Goal: Task Accomplishment & Management: Use online tool/utility

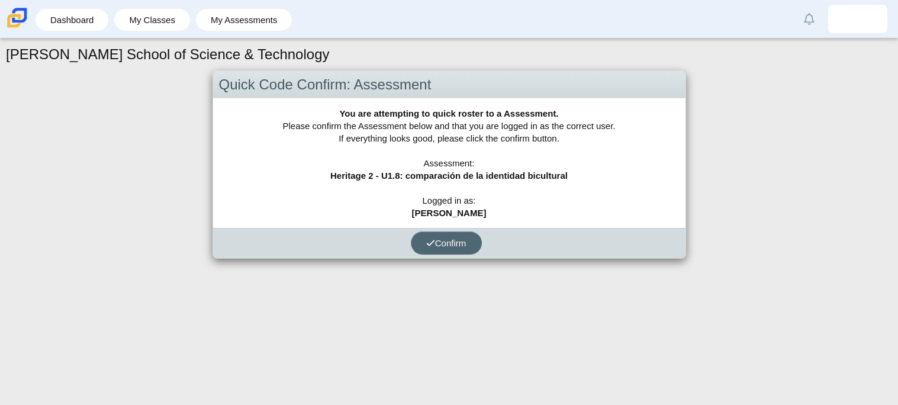
click at [448, 238] on span "Confirm" at bounding box center [446, 243] width 40 height 10
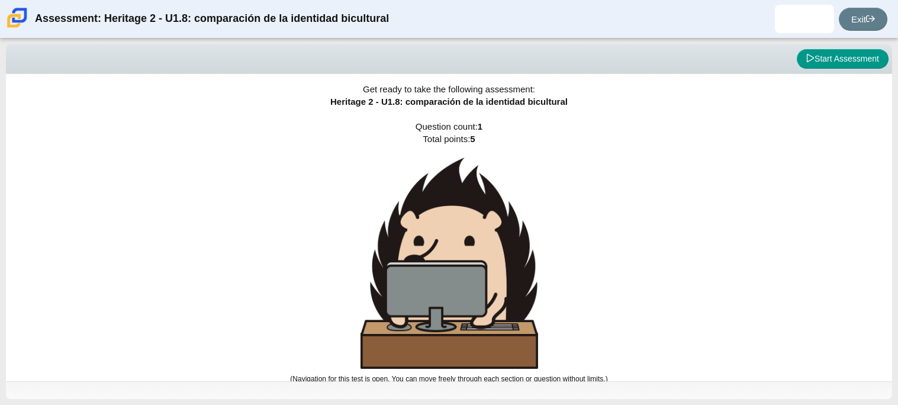
scroll to position [7, 0]
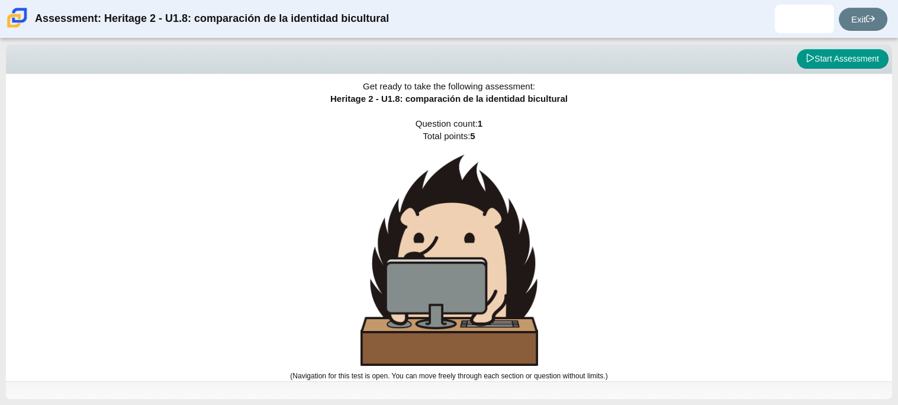
click at [485, 239] on img at bounding box center [450, 260] width 178 height 211
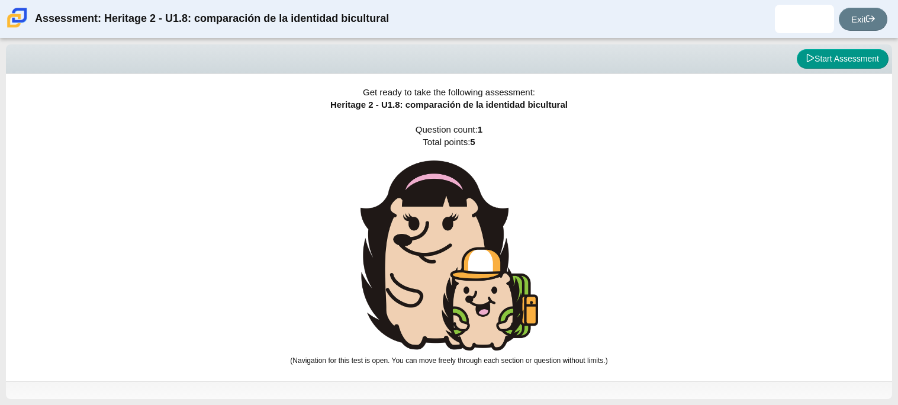
scroll to position [0, 0]
click at [497, 236] on img at bounding box center [450, 255] width 178 height 190
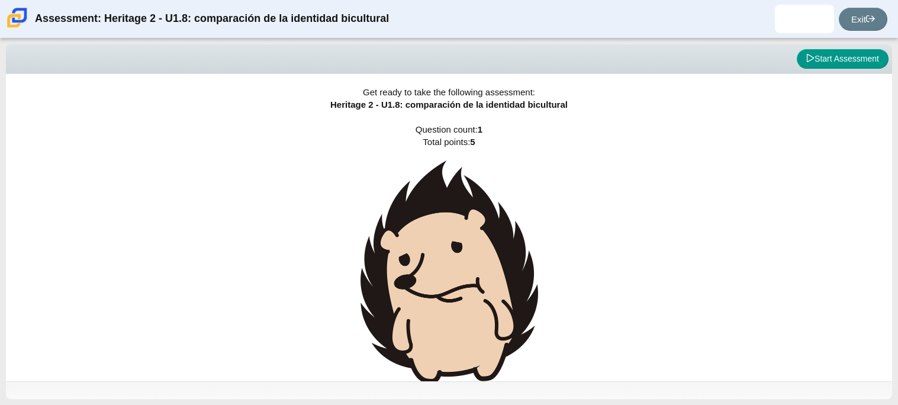
scroll to position [18, 0]
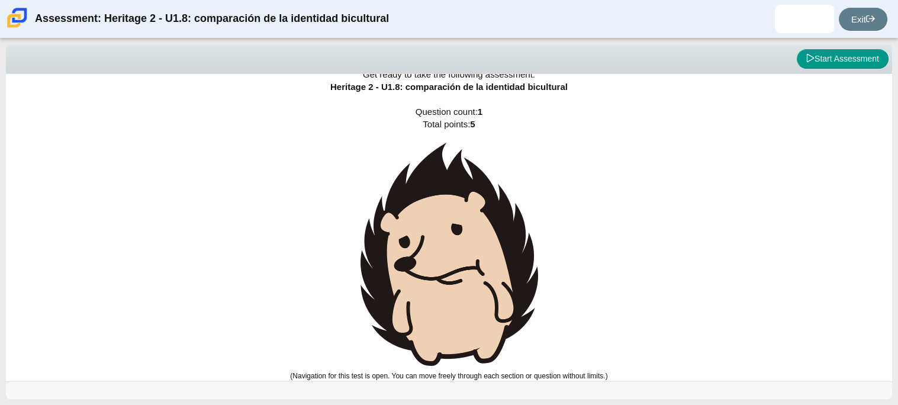
click at [497, 236] on img at bounding box center [450, 254] width 178 height 223
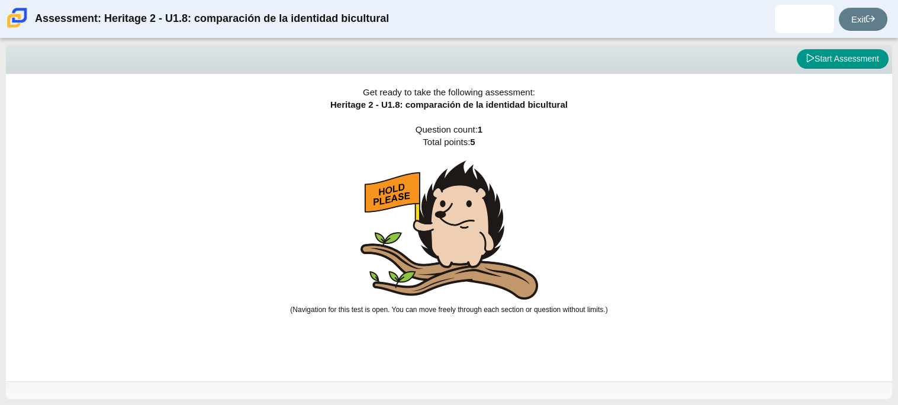
scroll to position [0, 0]
click at [497, 236] on img at bounding box center [450, 229] width 178 height 139
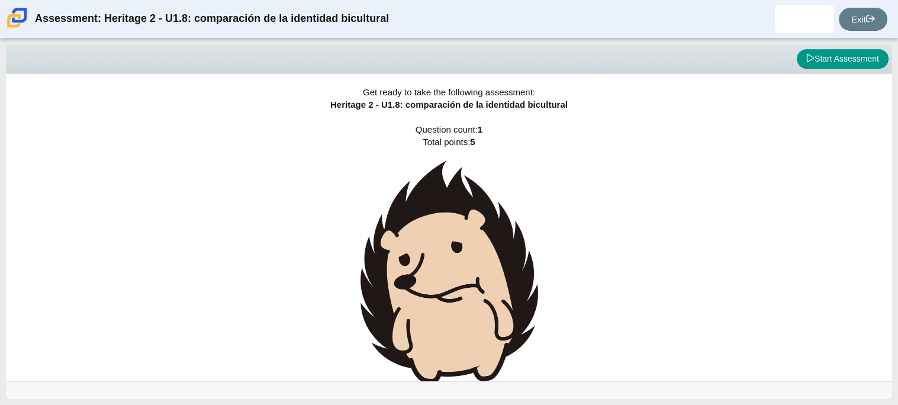
click at [497, 236] on img at bounding box center [450, 271] width 178 height 223
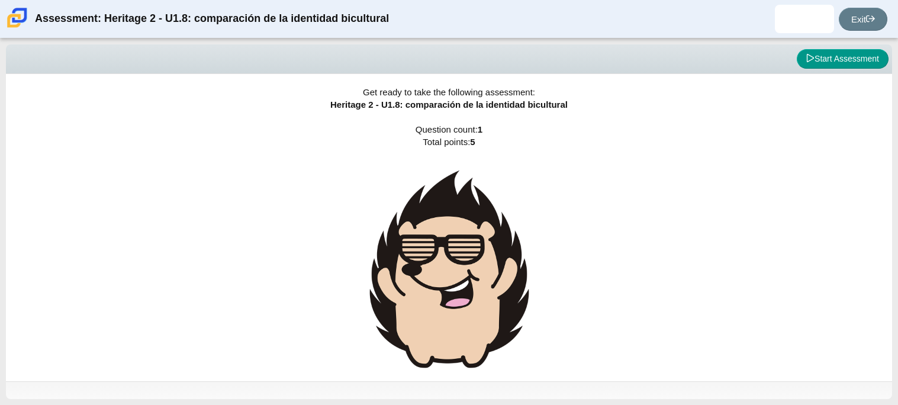
click at [497, 236] on img at bounding box center [450, 268] width 178 height 217
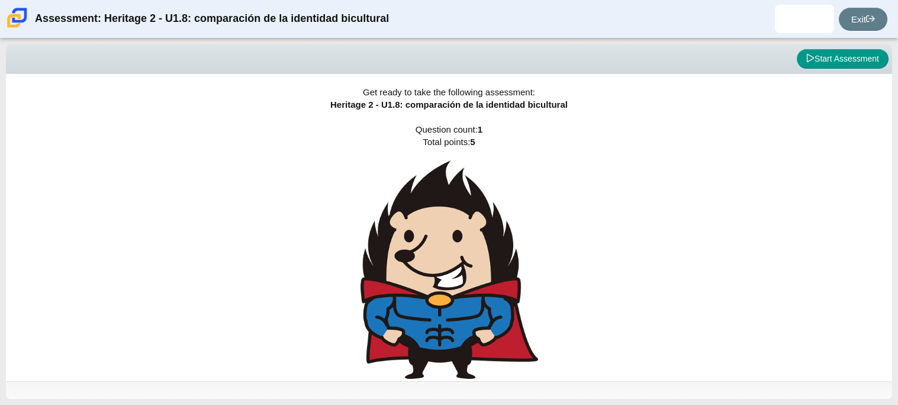
click at [497, 236] on img at bounding box center [450, 269] width 178 height 219
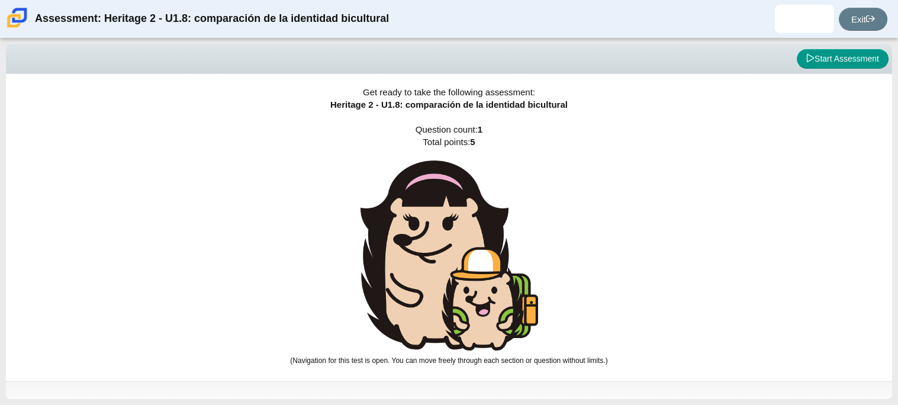
click at [497, 236] on img at bounding box center [450, 255] width 178 height 190
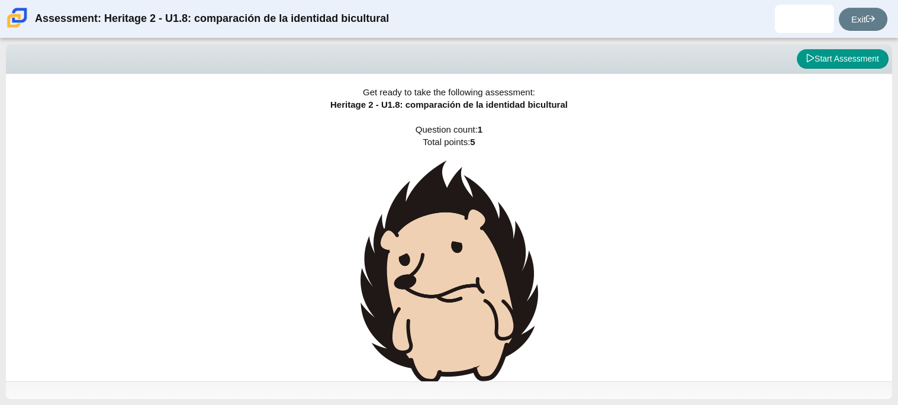
click at [497, 236] on img at bounding box center [450, 271] width 178 height 223
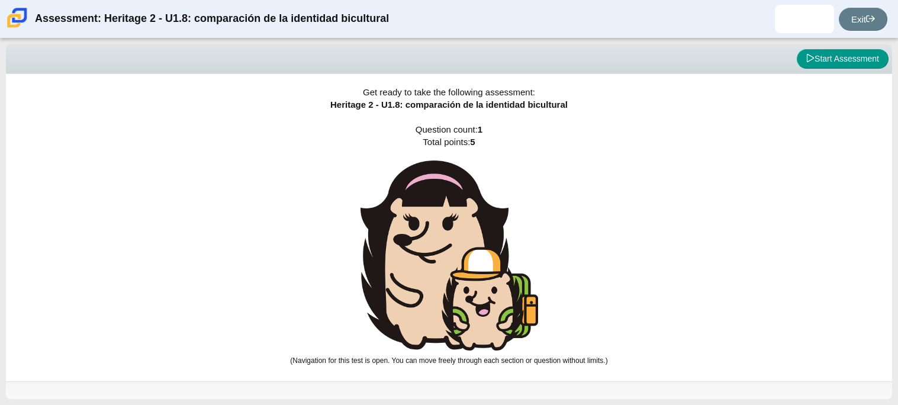
click at [497, 236] on img at bounding box center [450, 255] width 178 height 190
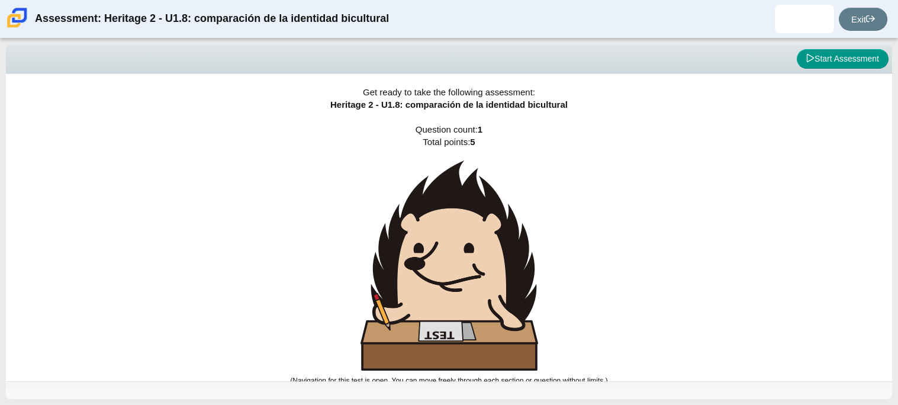
click at [497, 236] on img at bounding box center [450, 265] width 178 height 210
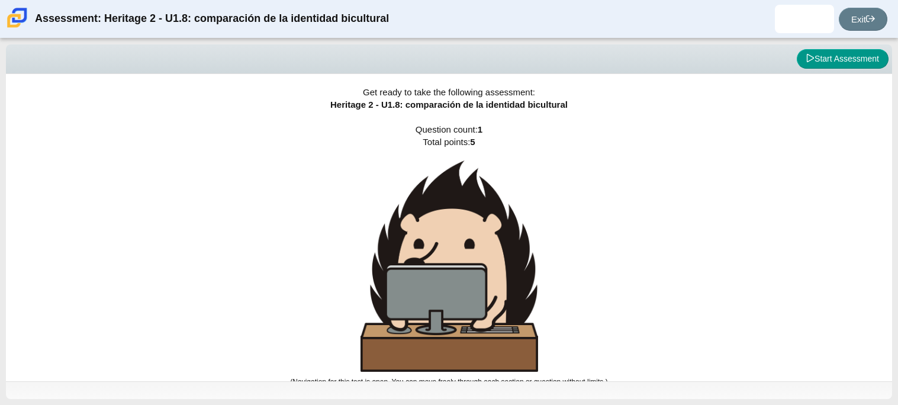
click at [497, 236] on img at bounding box center [450, 265] width 178 height 211
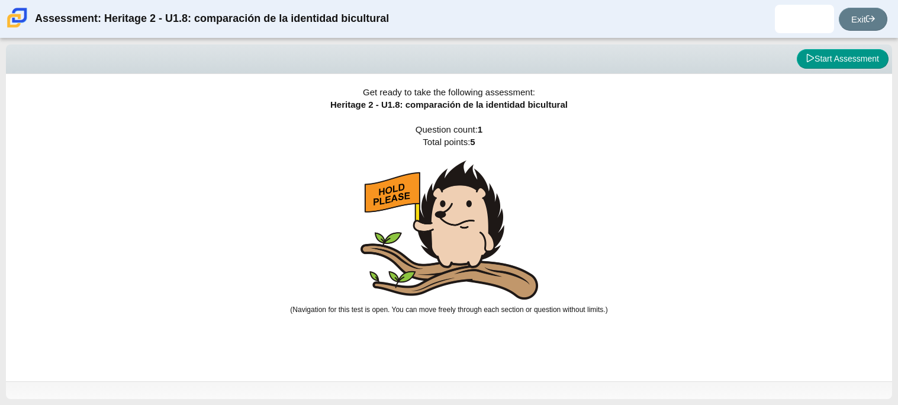
click at [497, 236] on img at bounding box center [450, 229] width 178 height 139
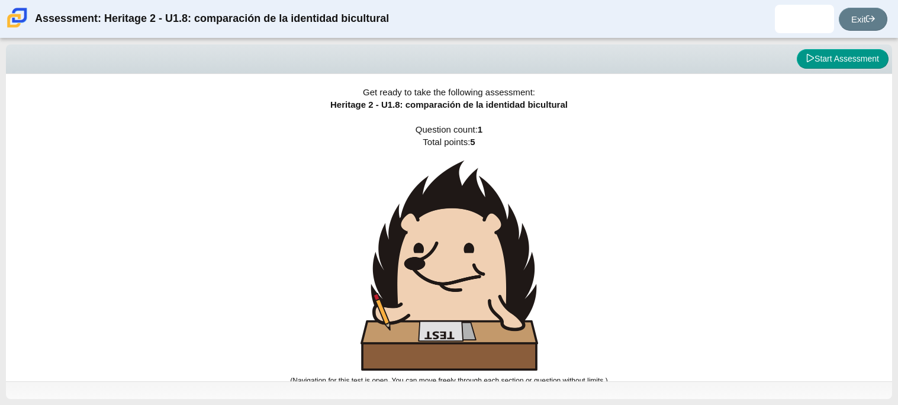
click at [497, 236] on img at bounding box center [450, 265] width 178 height 210
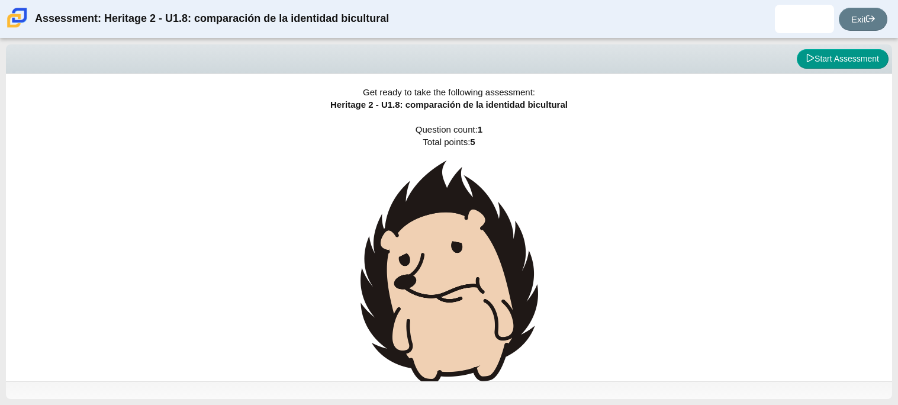
scroll to position [18, 0]
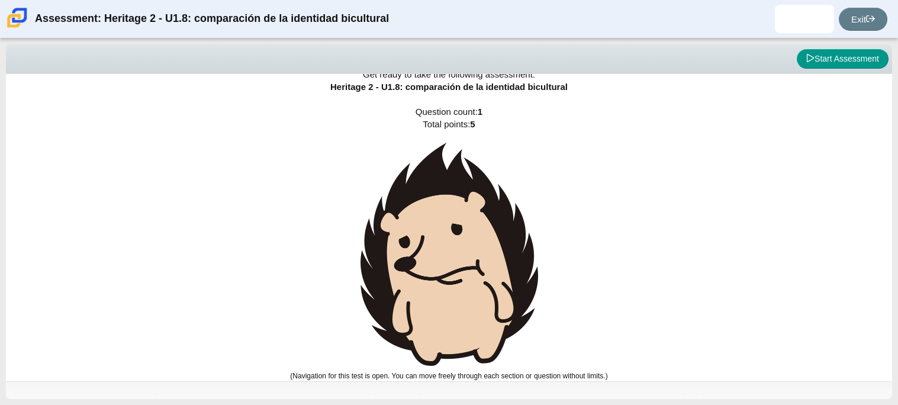
click at [497, 236] on img at bounding box center [450, 254] width 178 height 223
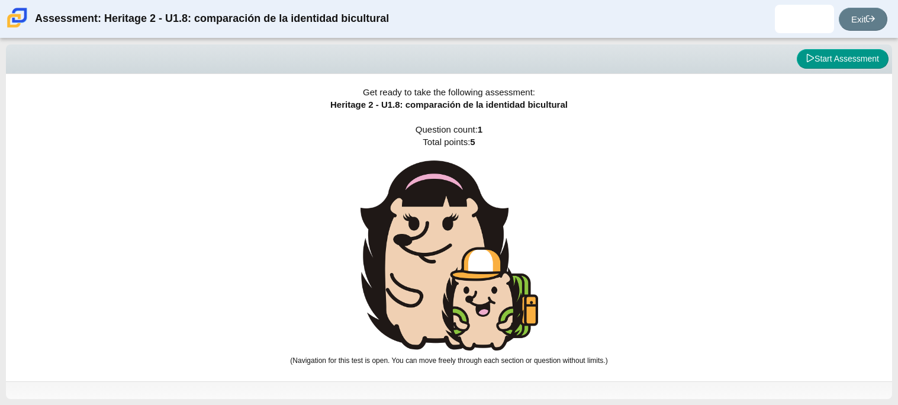
click at [497, 236] on img at bounding box center [450, 255] width 178 height 190
click at [442, 227] on img at bounding box center [450, 255] width 178 height 190
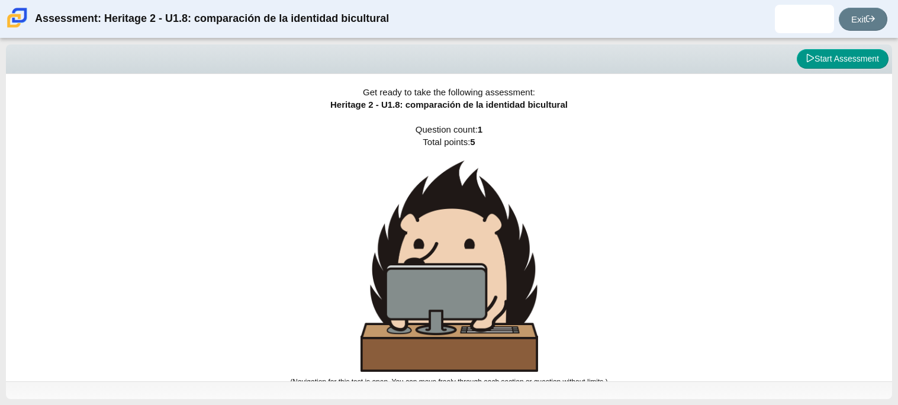
click at [442, 227] on img at bounding box center [450, 265] width 178 height 211
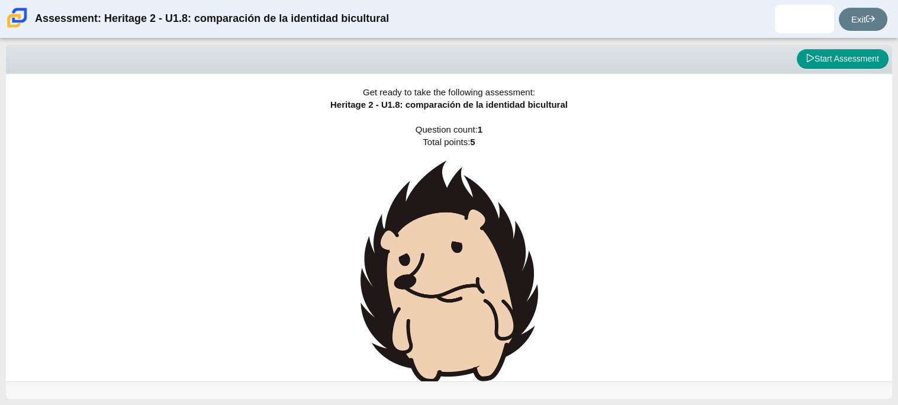
click at [442, 227] on img at bounding box center [450, 271] width 178 height 223
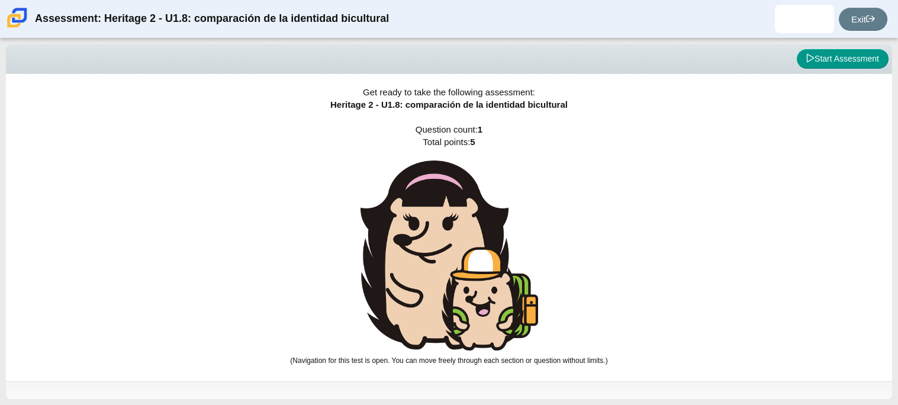
click at [442, 227] on img at bounding box center [450, 255] width 178 height 190
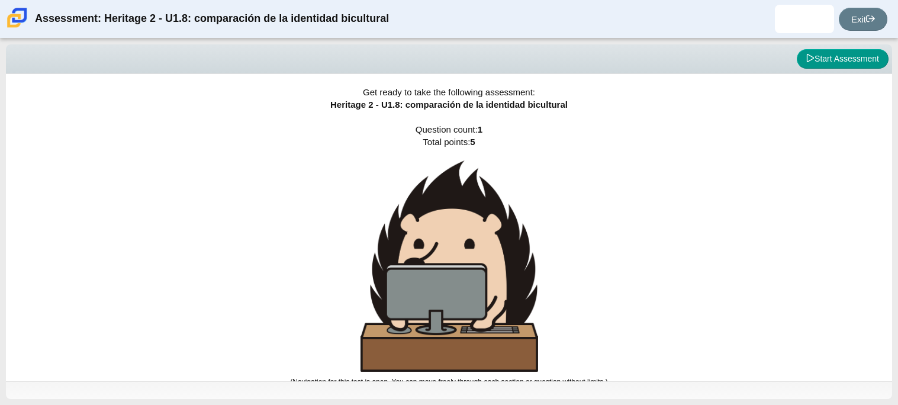
click at [442, 227] on img at bounding box center [450, 265] width 178 height 211
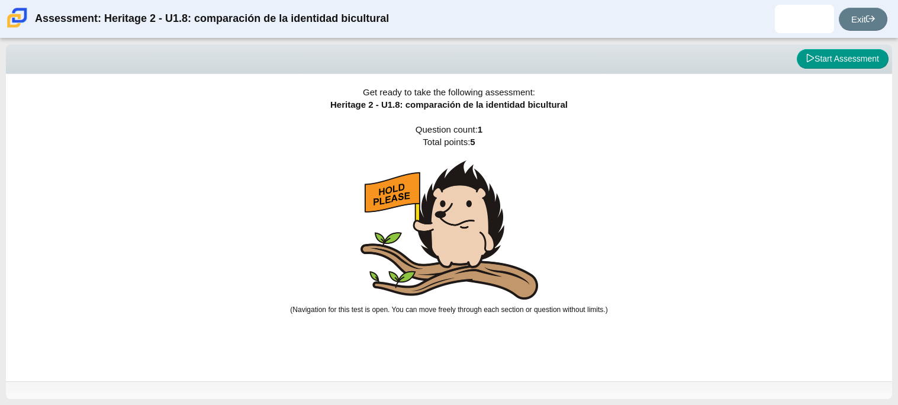
click at [442, 227] on img at bounding box center [450, 229] width 178 height 139
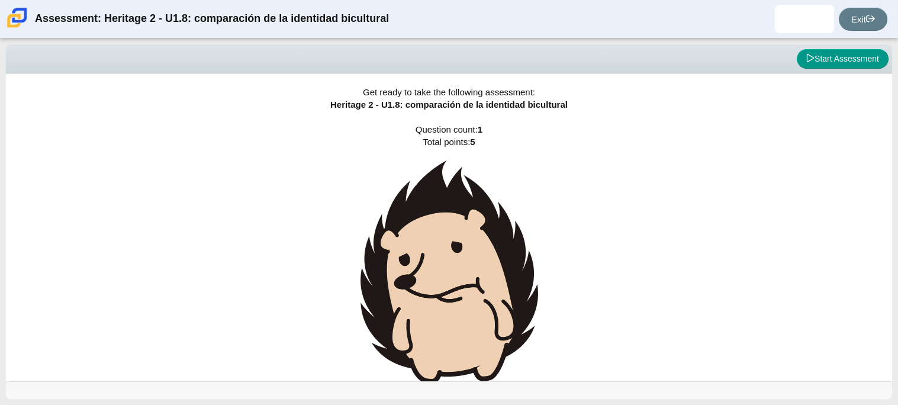
click at [442, 227] on img at bounding box center [450, 271] width 178 height 223
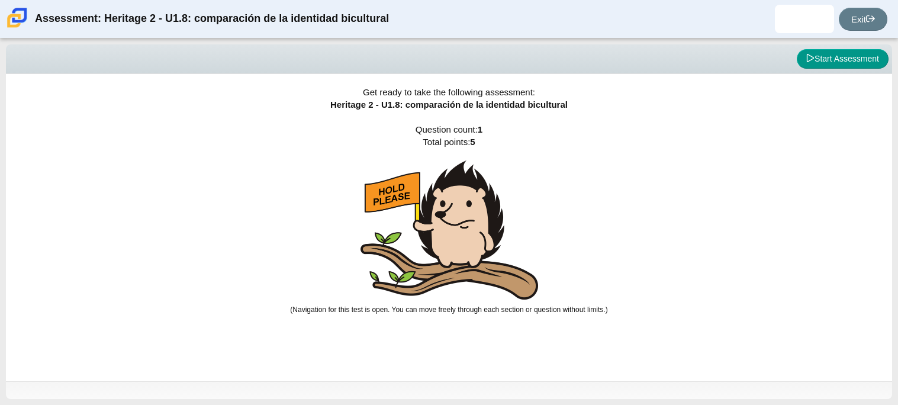
click at [442, 227] on img at bounding box center [450, 229] width 178 height 139
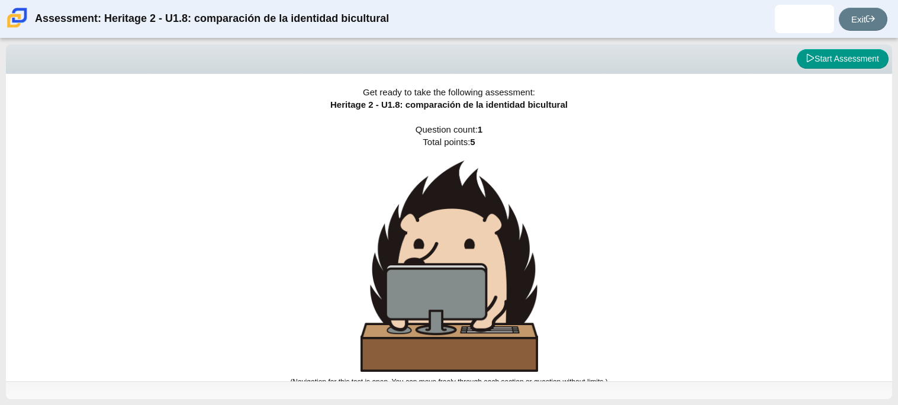
click at [442, 227] on img at bounding box center [450, 265] width 178 height 211
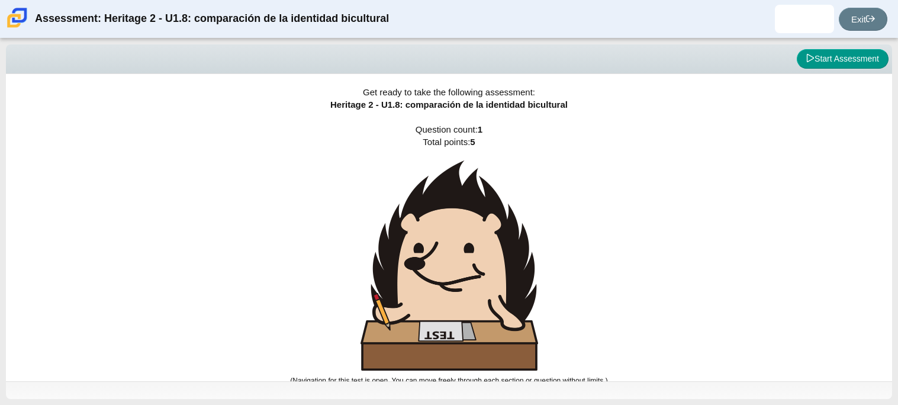
click at [442, 227] on img at bounding box center [450, 265] width 178 height 210
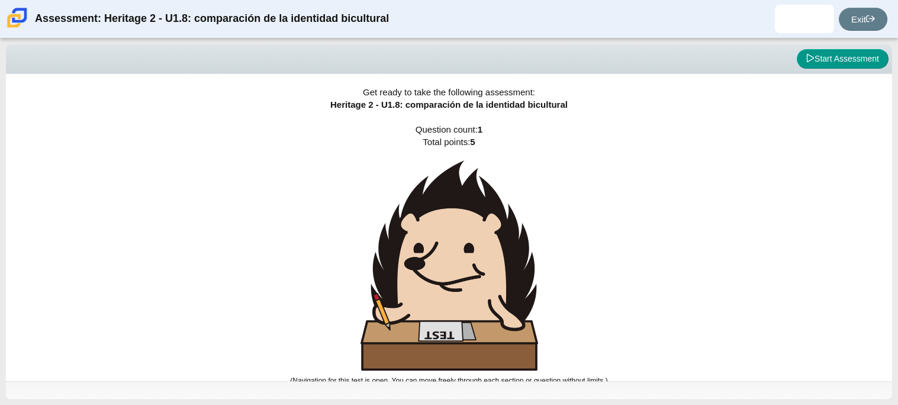
click at [442, 227] on img at bounding box center [450, 265] width 178 height 210
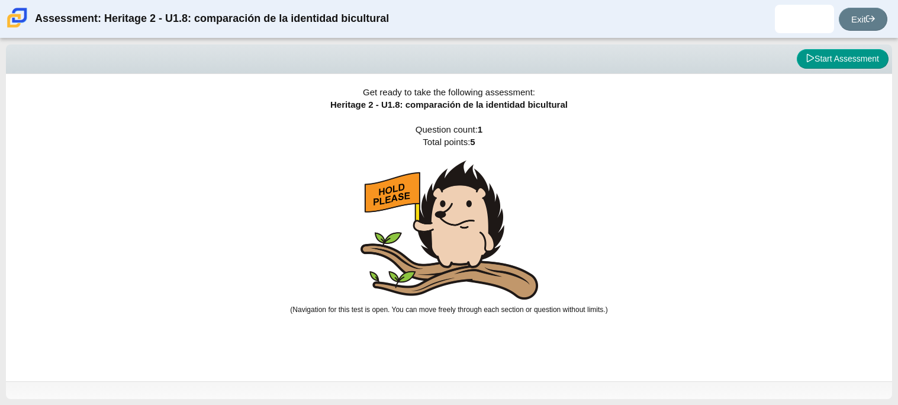
click at [442, 227] on img at bounding box center [450, 229] width 178 height 139
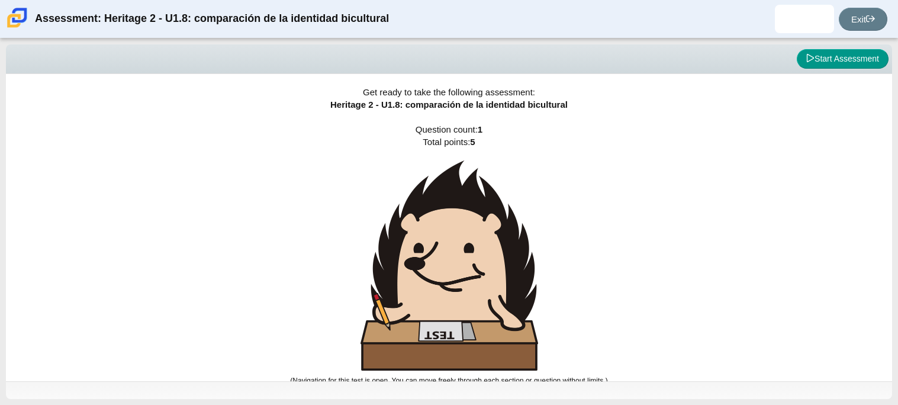
click at [442, 227] on img at bounding box center [450, 265] width 178 height 210
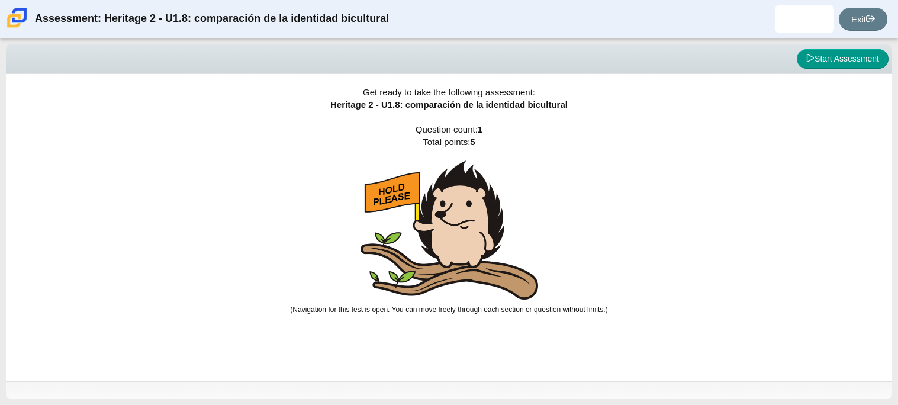
click at [442, 227] on img at bounding box center [450, 229] width 178 height 139
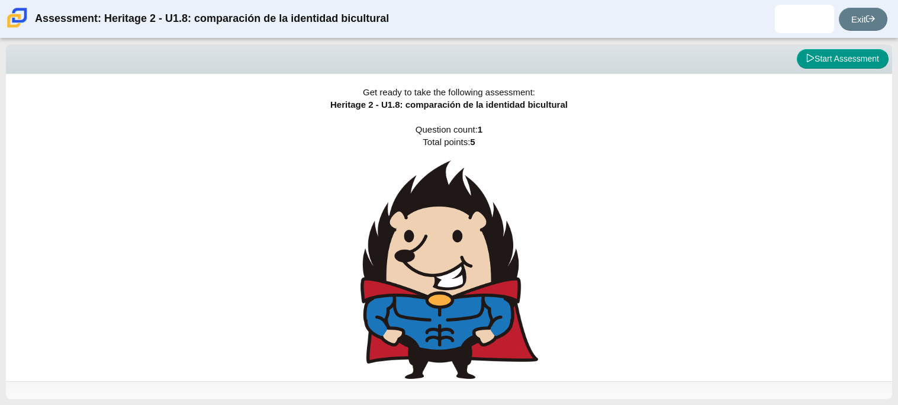
click at [442, 227] on img at bounding box center [450, 269] width 178 height 219
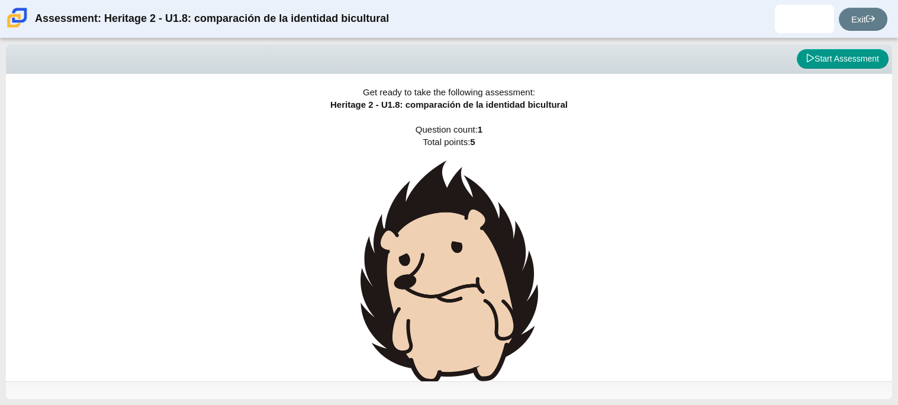
click at [442, 227] on img at bounding box center [450, 271] width 178 height 223
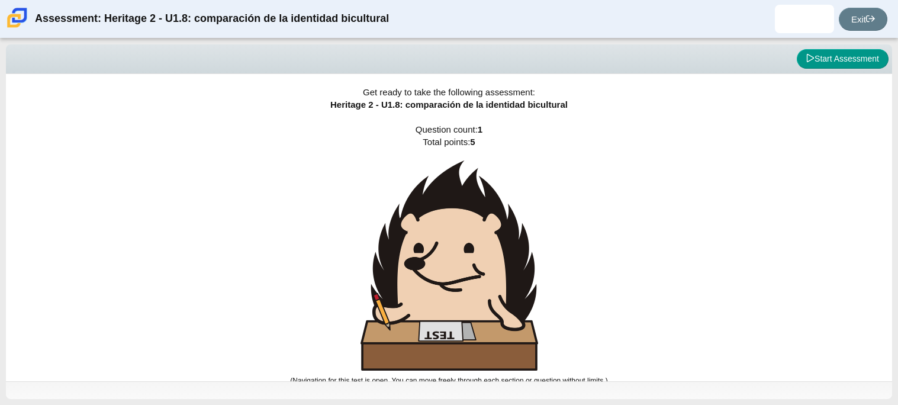
click at [442, 227] on img at bounding box center [450, 265] width 178 height 210
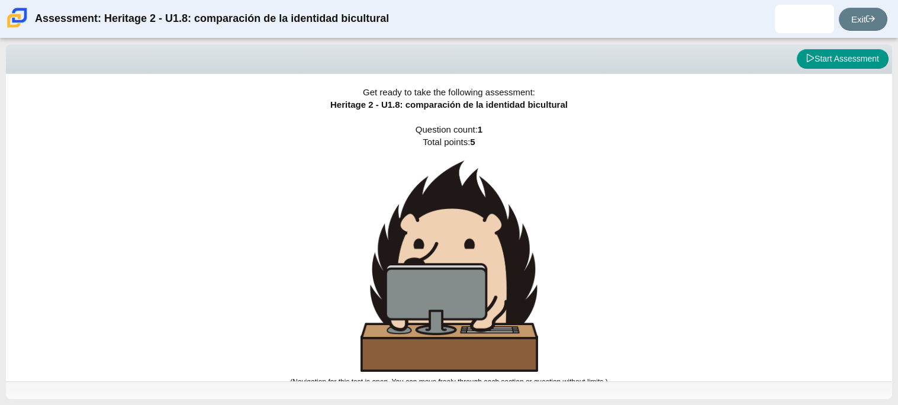
click at [442, 227] on img at bounding box center [450, 265] width 178 height 211
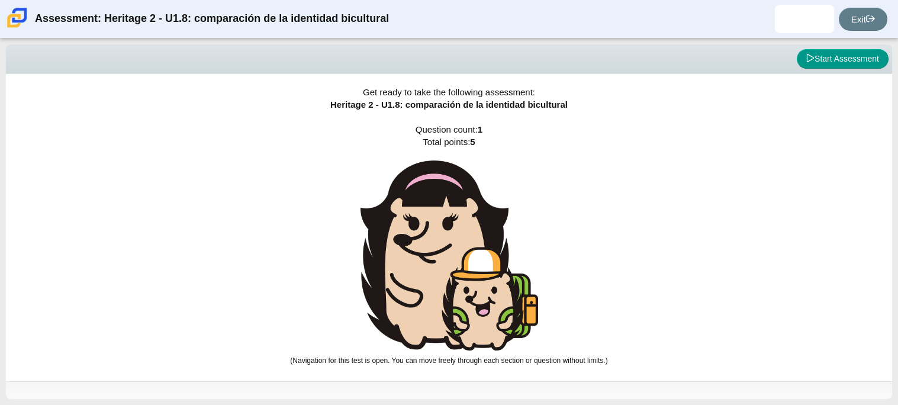
click at [442, 227] on img at bounding box center [450, 255] width 178 height 190
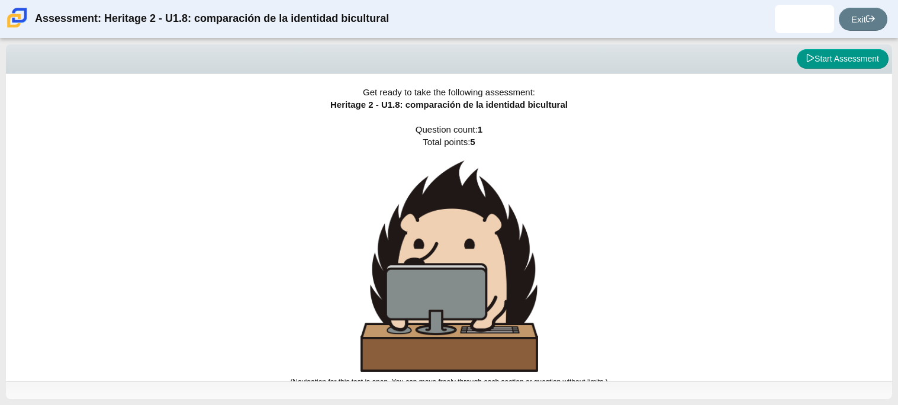
click at [442, 227] on img at bounding box center [450, 265] width 178 height 211
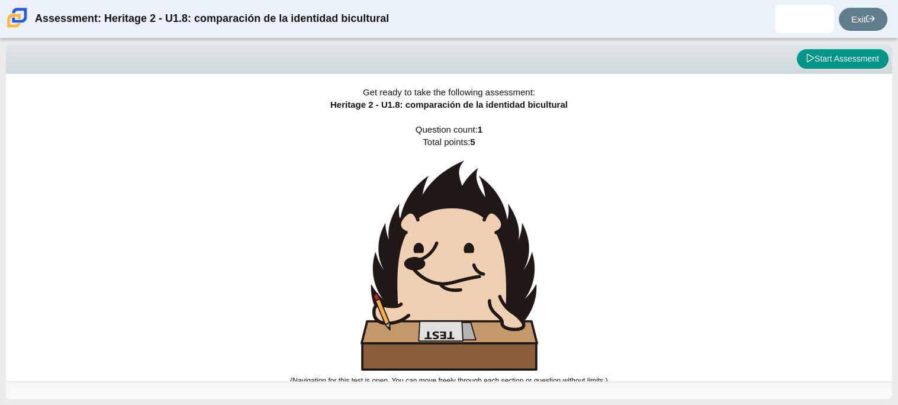
click at [442, 227] on img at bounding box center [450, 265] width 178 height 210
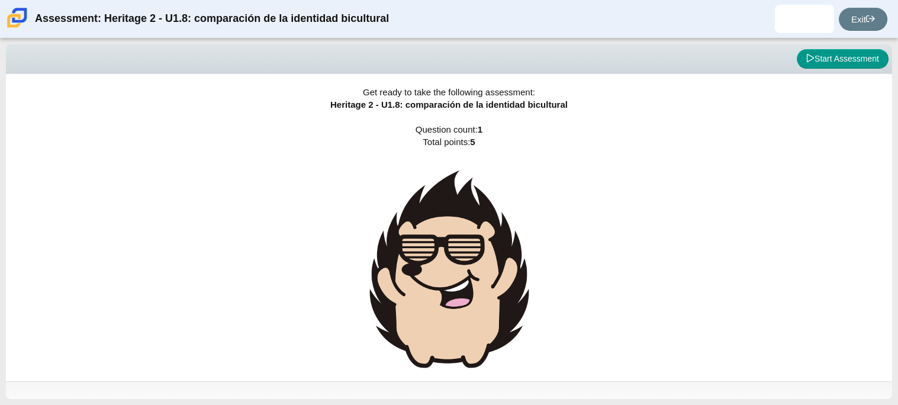
click at [442, 227] on img at bounding box center [450, 268] width 178 height 217
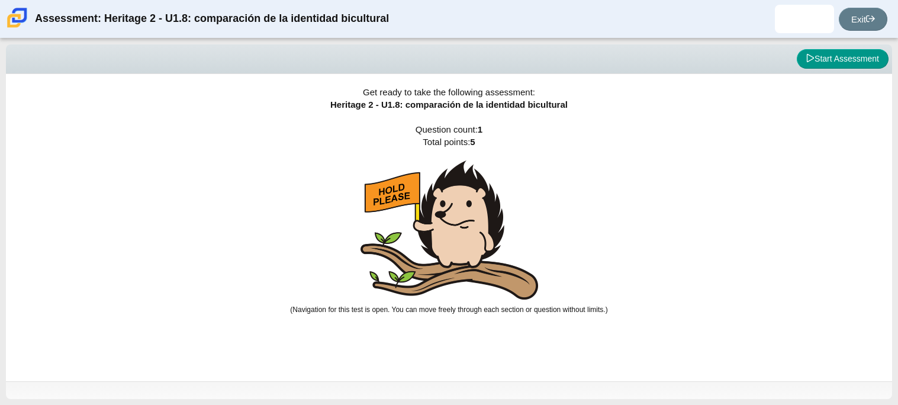
click at [442, 227] on img at bounding box center [450, 229] width 178 height 139
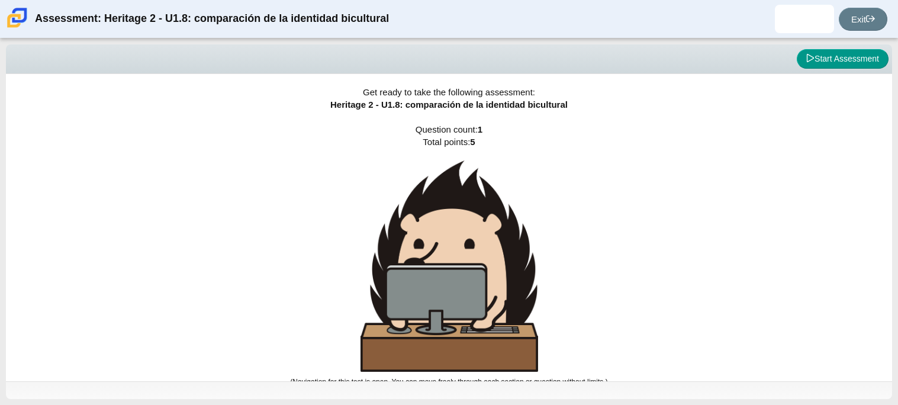
click at [442, 227] on img at bounding box center [450, 265] width 178 height 211
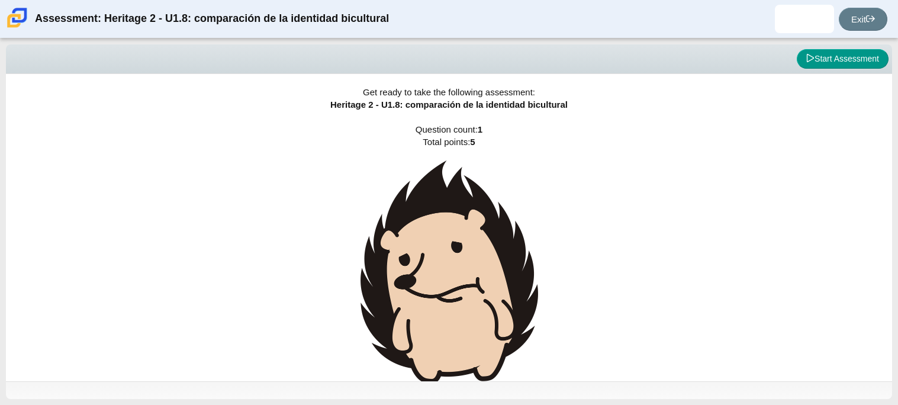
click at [442, 227] on img at bounding box center [450, 271] width 178 height 223
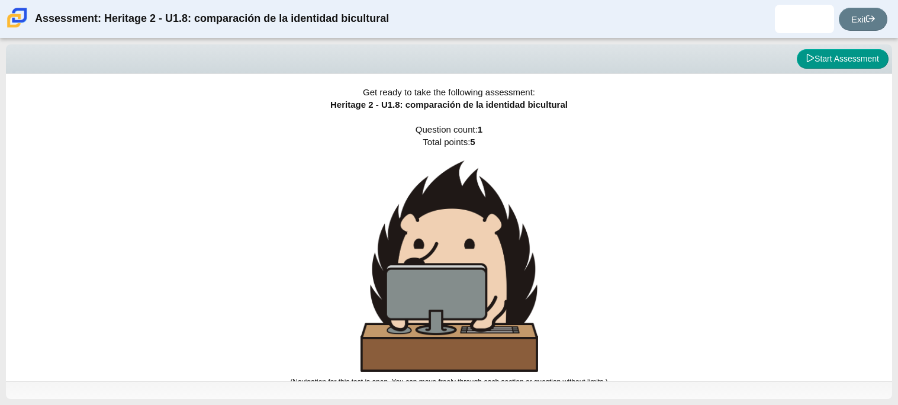
click at [442, 227] on img at bounding box center [450, 265] width 178 height 211
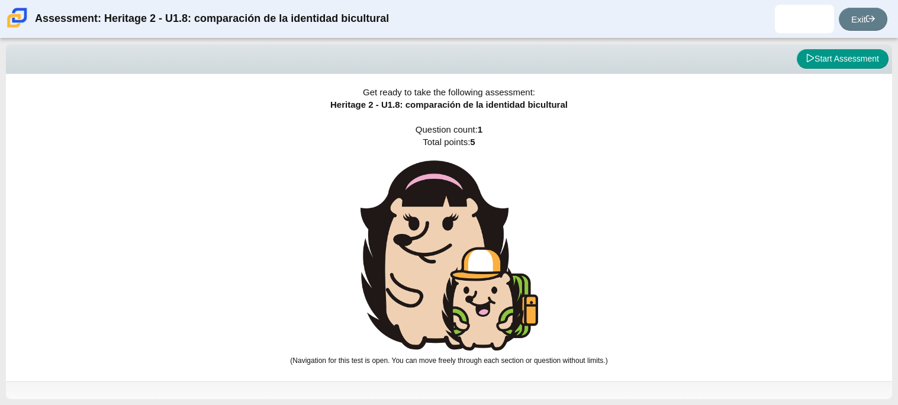
click at [442, 227] on img at bounding box center [450, 255] width 178 height 190
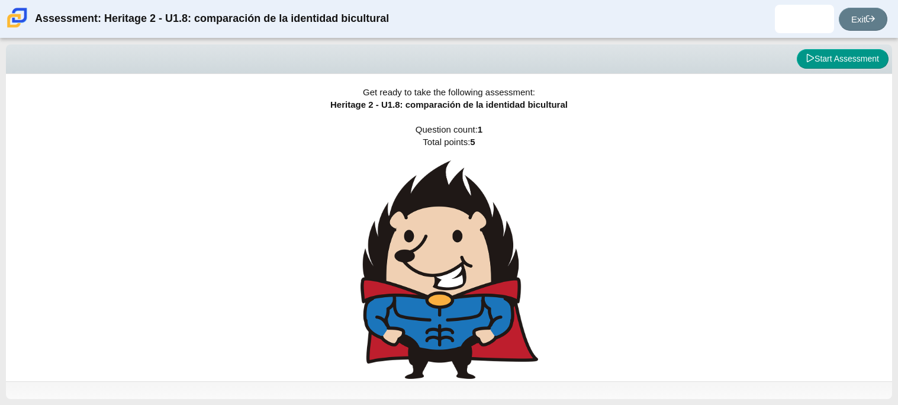
click at [442, 227] on img at bounding box center [450, 269] width 178 height 219
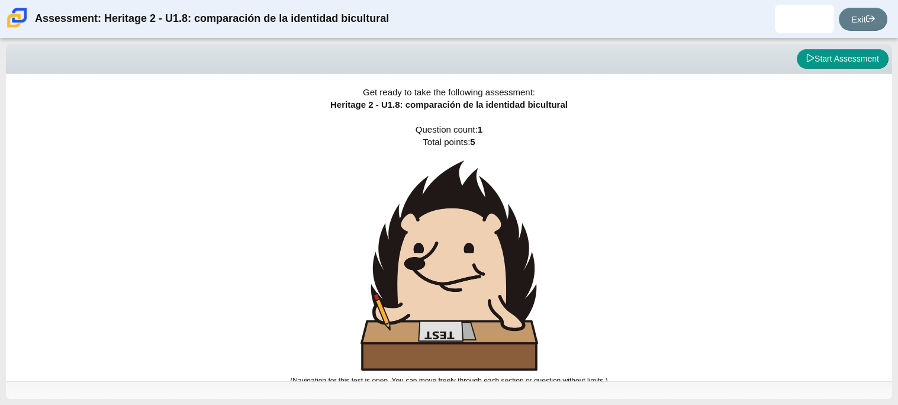
click at [442, 227] on img at bounding box center [450, 265] width 178 height 210
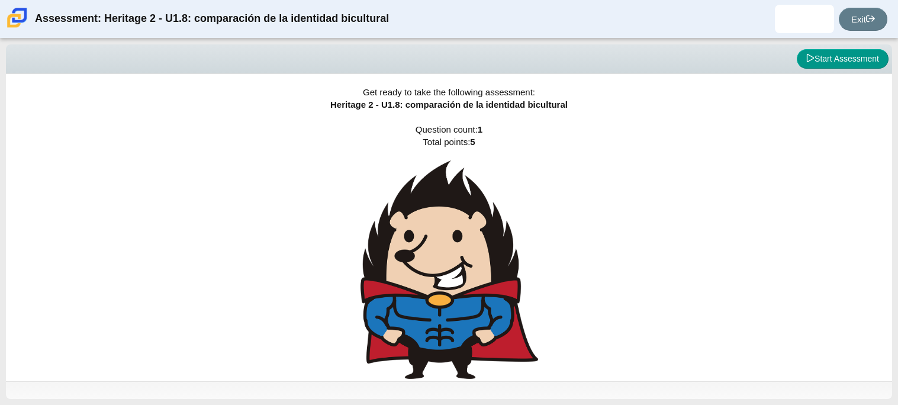
click at [442, 227] on img at bounding box center [450, 269] width 178 height 219
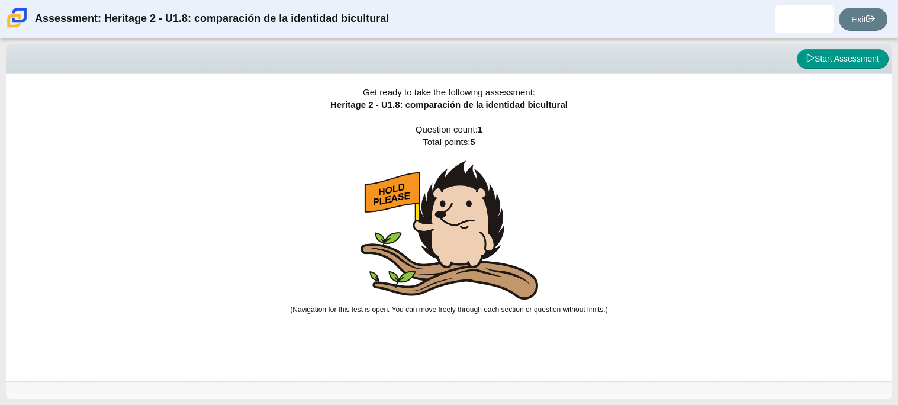
click at [442, 227] on img at bounding box center [450, 229] width 178 height 139
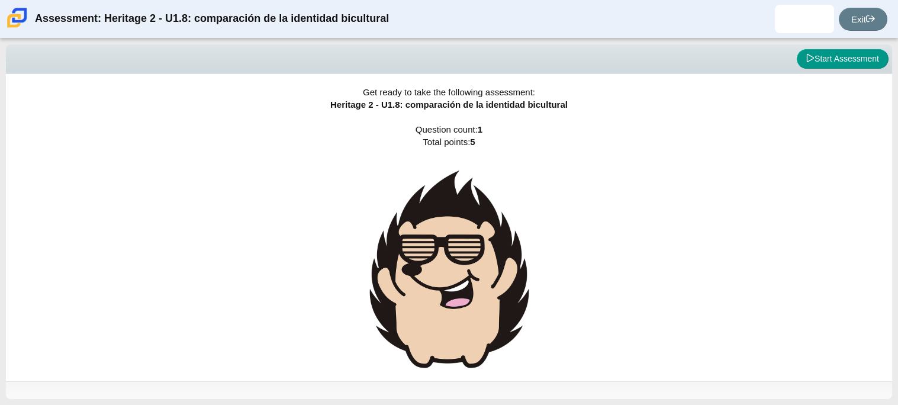
click at [442, 227] on img at bounding box center [450, 268] width 178 height 217
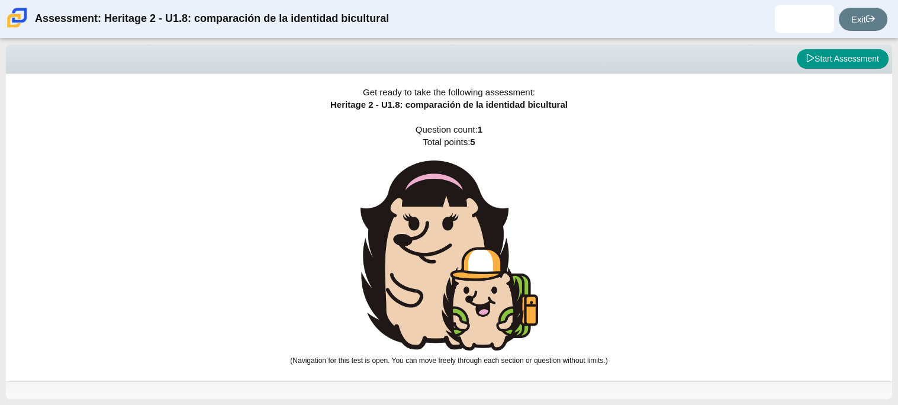
click at [442, 227] on img at bounding box center [450, 255] width 178 height 190
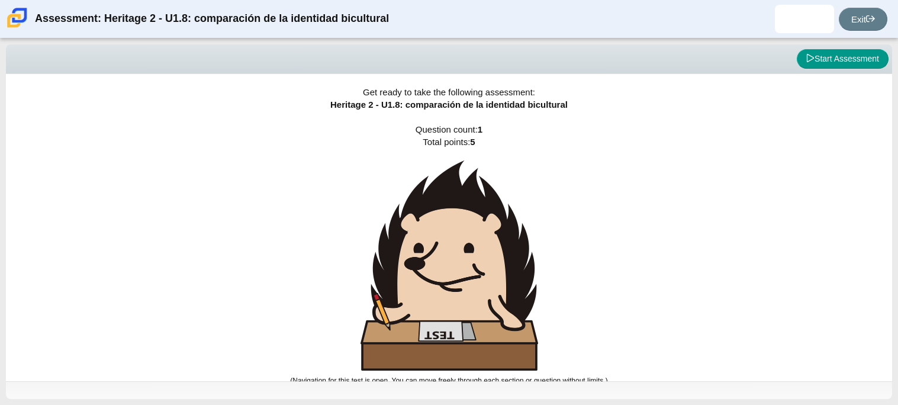
click at [442, 227] on img at bounding box center [450, 265] width 178 height 210
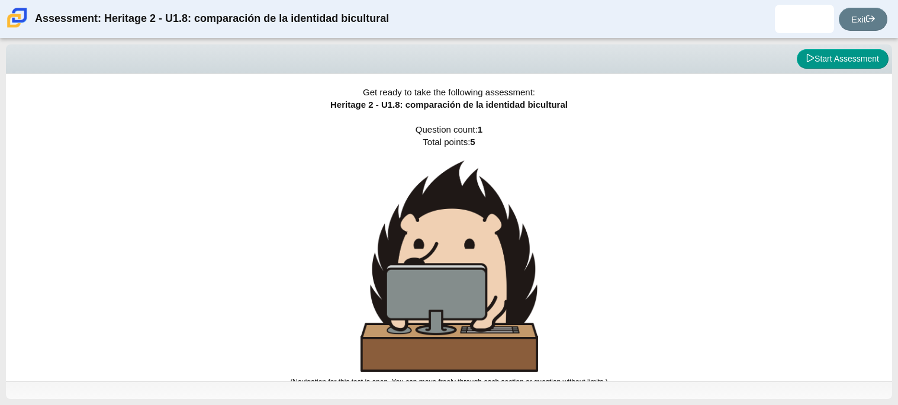
click at [442, 227] on img at bounding box center [450, 265] width 178 height 211
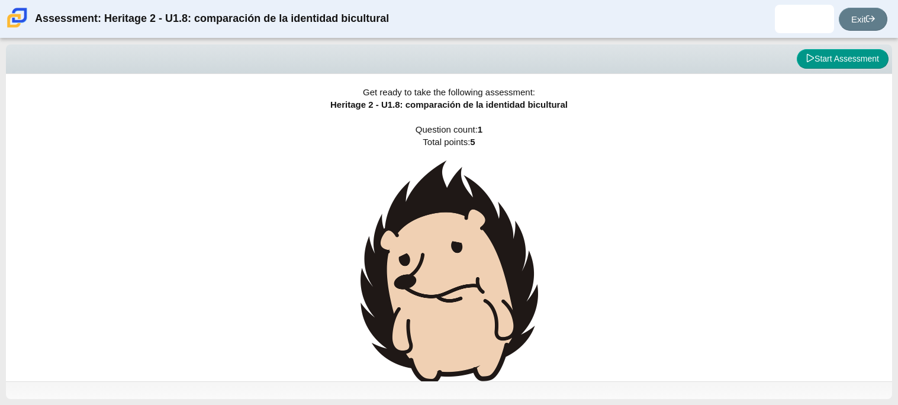
click at [442, 227] on img at bounding box center [450, 271] width 178 height 223
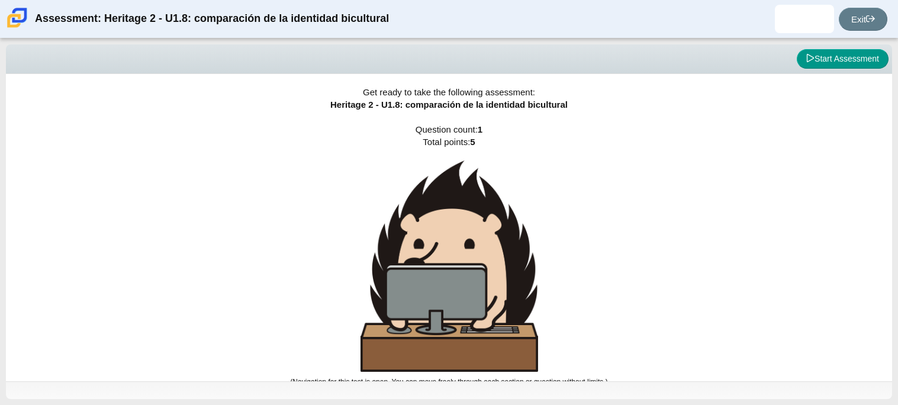
click at [442, 227] on img at bounding box center [450, 265] width 178 height 211
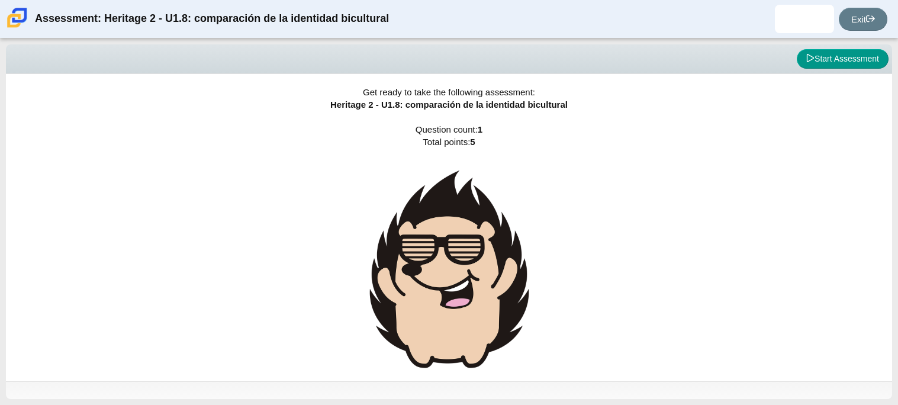
click at [442, 227] on img at bounding box center [450, 268] width 178 height 217
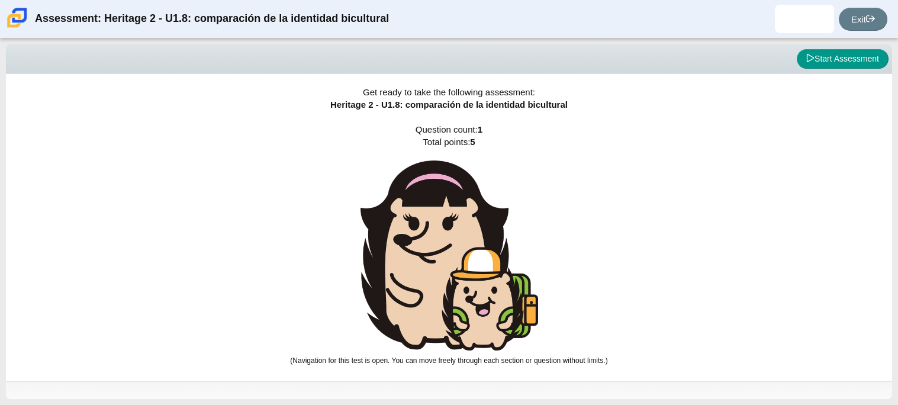
click at [442, 227] on img at bounding box center [450, 255] width 178 height 190
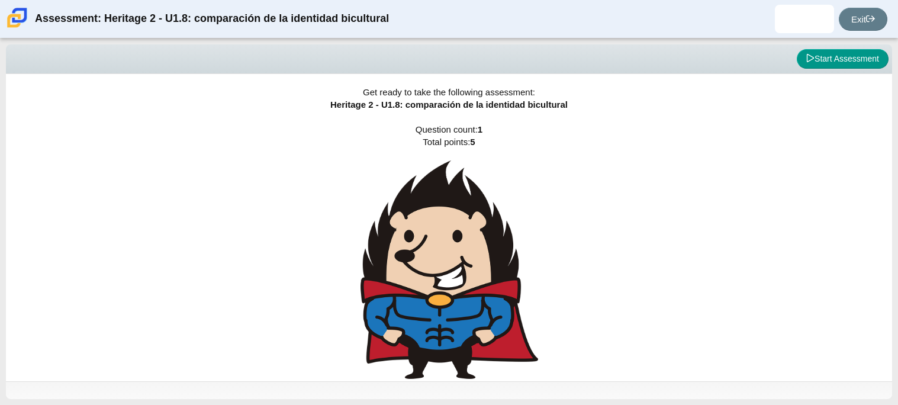
scroll to position [14, 0]
